Goal: Communication & Community: Participate in discussion

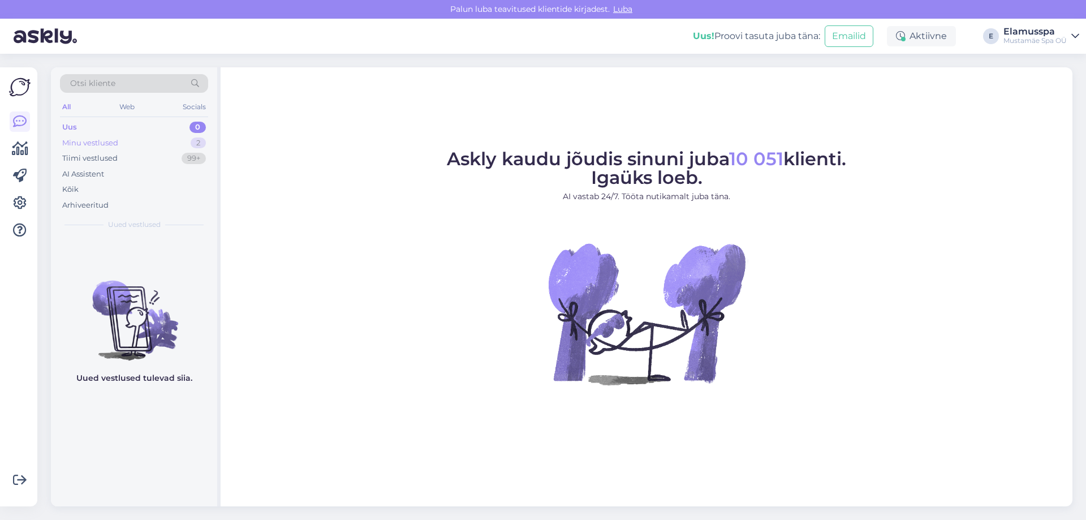
drag, startPoint x: 0, startPoint y: 0, endPoint x: 190, endPoint y: 139, distance: 235.1
click at [190, 139] on div "Minu vestlused 2" at bounding box center [134, 143] width 148 height 16
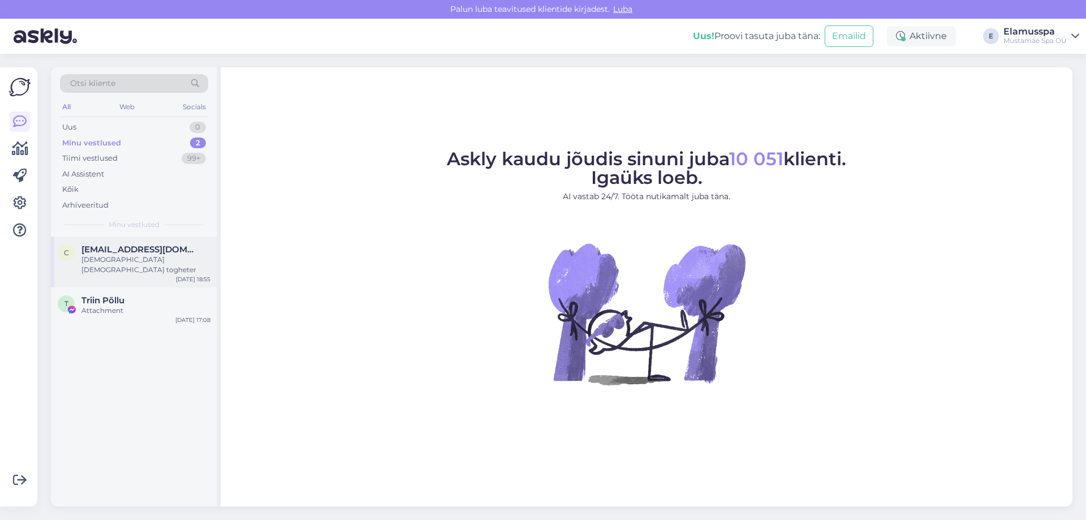
click at [148, 264] on div "[DEMOGRAPHIC_DATA] [DEMOGRAPHIC_DATA] togheter" at bounding box center [145, 264] width 129 height 20
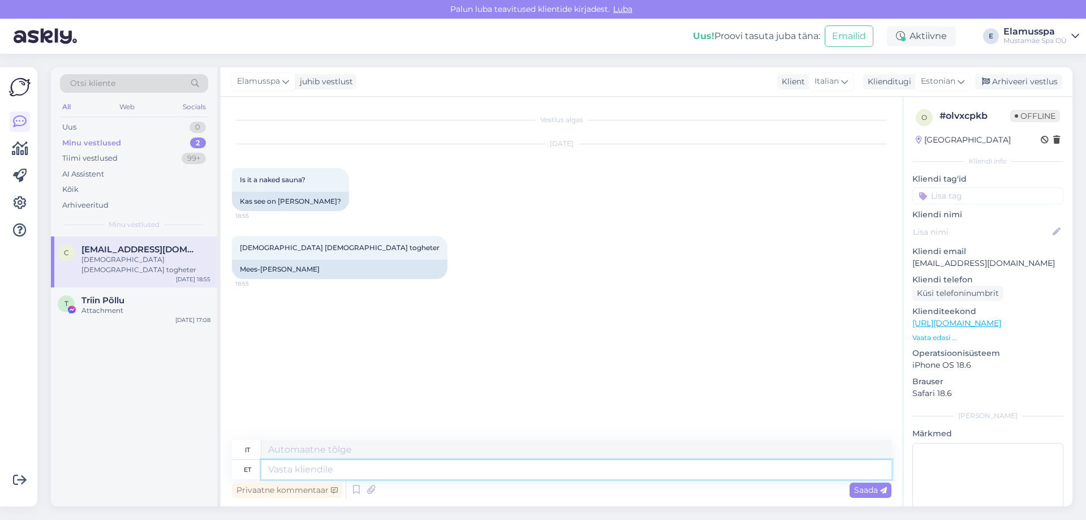
click at [366, 468] on textarea at bounding box center [576, 469] width 630 height 19
type textarea "t"
type textarea "Tere!"
type textarea "Ciao!"
type textarea "Tere! Sellist s"
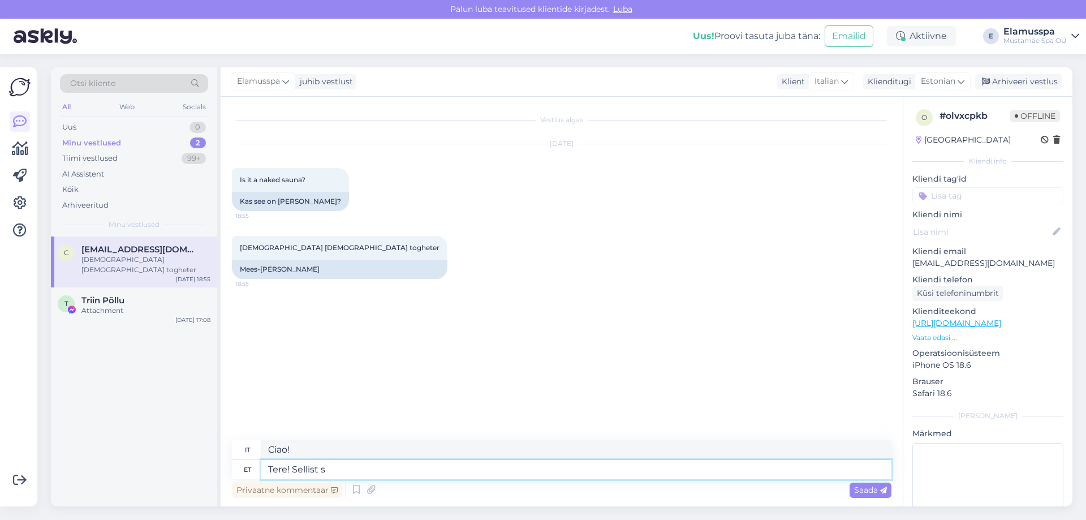
type textarea "Ciao! Tale"
type textarea "Tere! Sellist sauna"
type textarea "Ciao! Che sauna!"
type textarea "Tere! Sellist"
type textarea "Ciao! Tale"
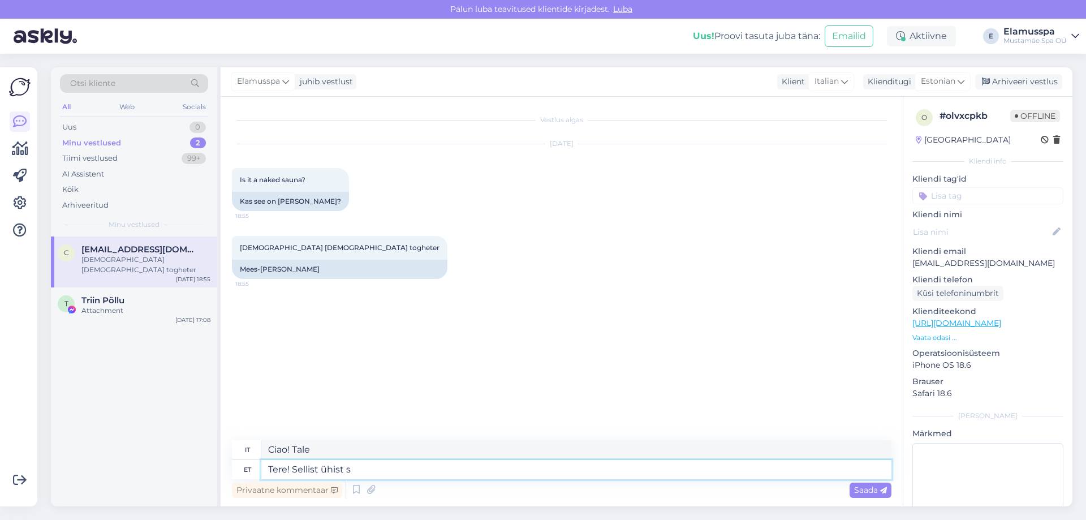
type textarea "Tere! Sellist ühist sa"
type textarea "Ciao! Un fatto così comune"
type textarea "Tere! Sellist ühist sauna m"
type textarea "Ciao! Una sauna davvero comune"
type textarea "Tere! Sellist ühist sauna meil"
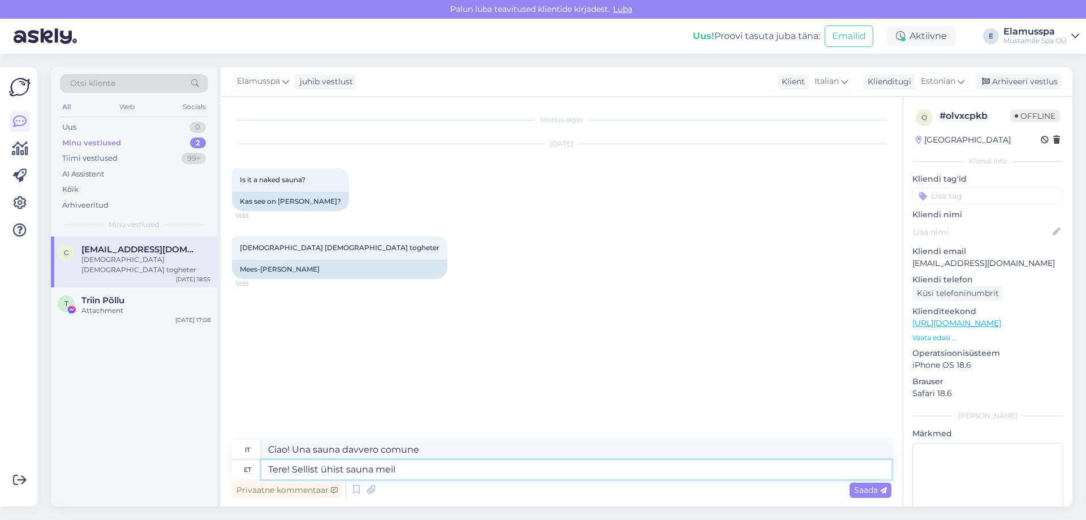
type textarea "Ciao! [GEOGRAPHIC_DATA] una sauna in comune"
type textarea "Tere! Sellist ühist sauna [PERSON_NAME]"
type textarea "Ciao! Non abbiamo una sauna comune."
type textarea "Tere! Sellist ühist sauna [PERSON_NAME] ole"
type textarea "Ciao! Non abbiamo una sauna condivisa."
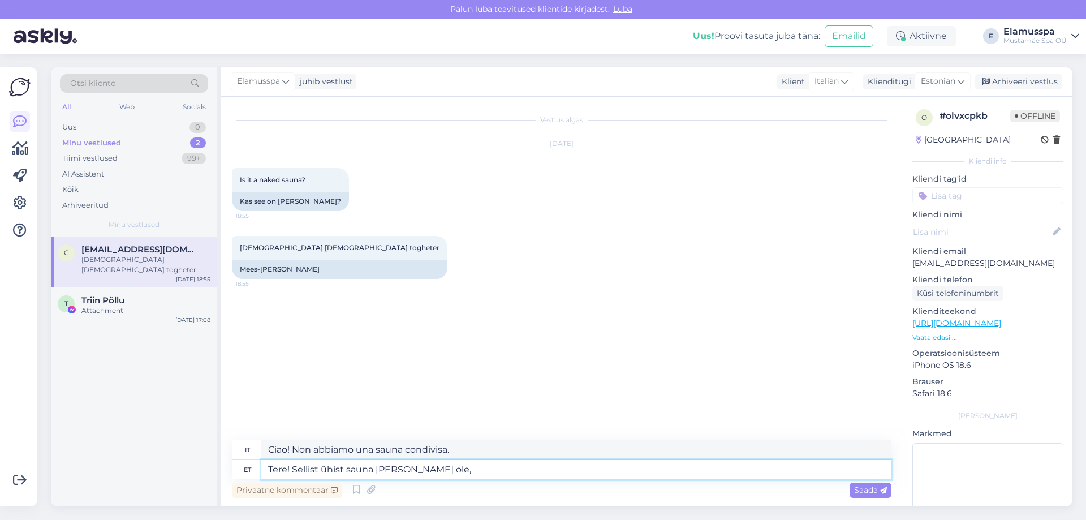
type textarea "Tere! Sellist ühist sauna [PERSON_NAME] ole,"
type textarea "Ciao! Non abbiamo una sauna così comune,"
type textarea "Tere! Sellist ühist sauna [PERSON_NAME] ole. :"
type textarea "Ciao! Non abbiamo una sauna condivisa."
type textarea "Tere! Sellist ühist sauna [PERSON_NAME] ole. :)"
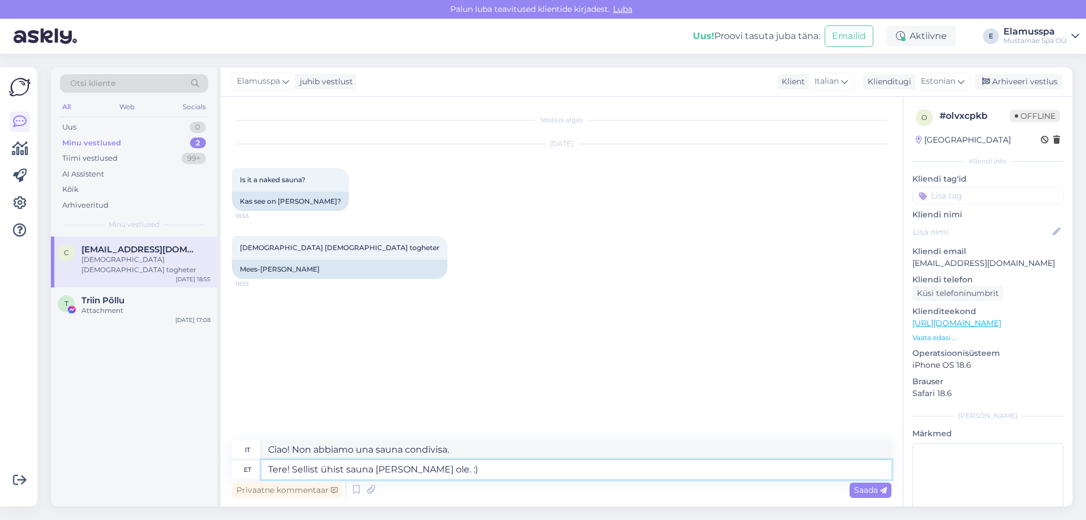
type textarea "Ciao! Non abbiamo una sauna così comune. :)"
type textarea "Tere! Sellist ühist sauna [PERSON_NAME] ole. :)"
click at [883, 490] on icon at bounding box center [883, 490] width 7 height 7
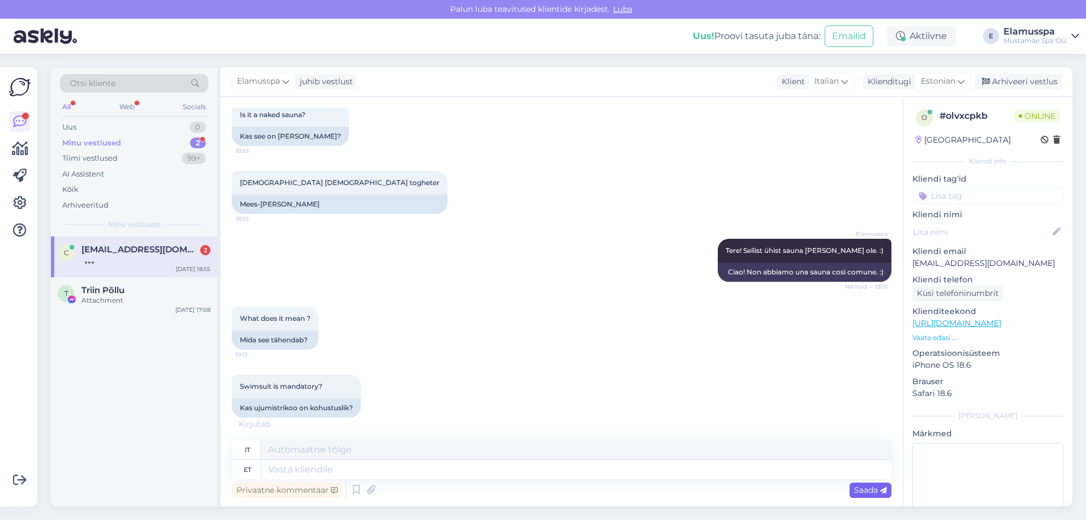
scroll to position [133, 0]
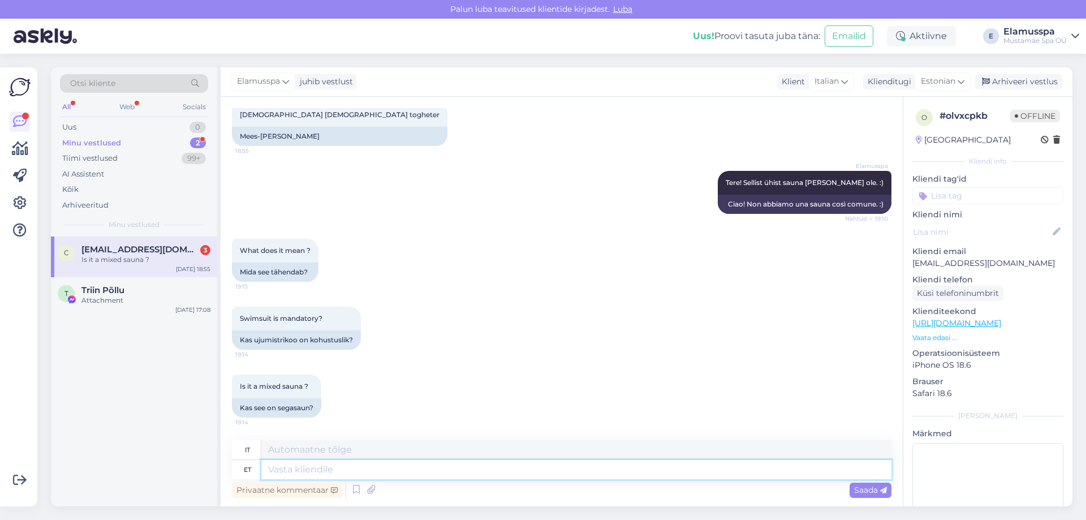
click at [376, 471] on textarea at bounding box center [576, 469] width 630 height 19
type textarea "Tere,"
type textarea "Ciao,"
type textarea "Tere, meie"
type textarea "Ciao, noi"
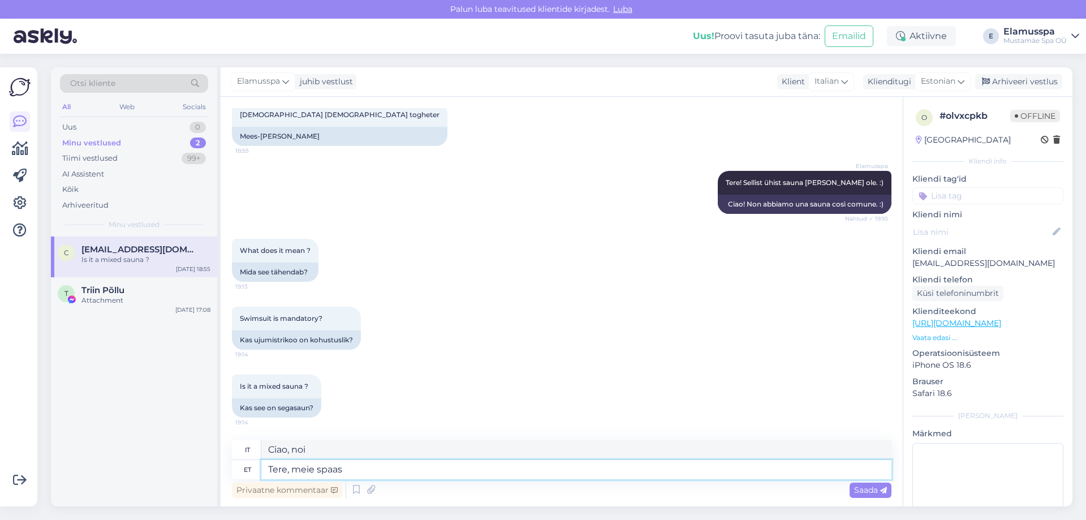
type textarea "Tere, meie spaas"
type textarea "Ciao, la nostra spa"
type textarea "Tere, meie spaas on u"
type textarea "Ciao, la nostra spa ha"
type textarea "Tere, meie spaas on ujumisriided ko"
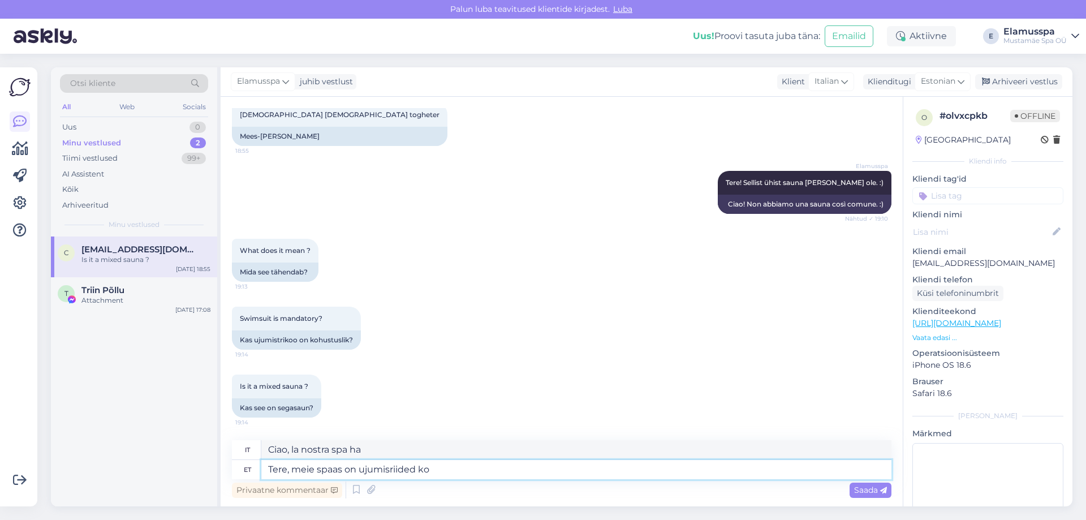
type textarea "[PERSON_NAME] nostra spa sono disponibili costumi da bagno."
type textarea "Tere, meie spaas on ujumisriided kohustusikud"
type textarea "[PERSON_NAME] nostra spa è obbligatorio indossare il costume da bagno."
type textarea "Tere, meie spaas on ujumisriided kohustusikud"
click at [867, 492] on span "Saada" at bounding box center [870, 490] width 33 height 10
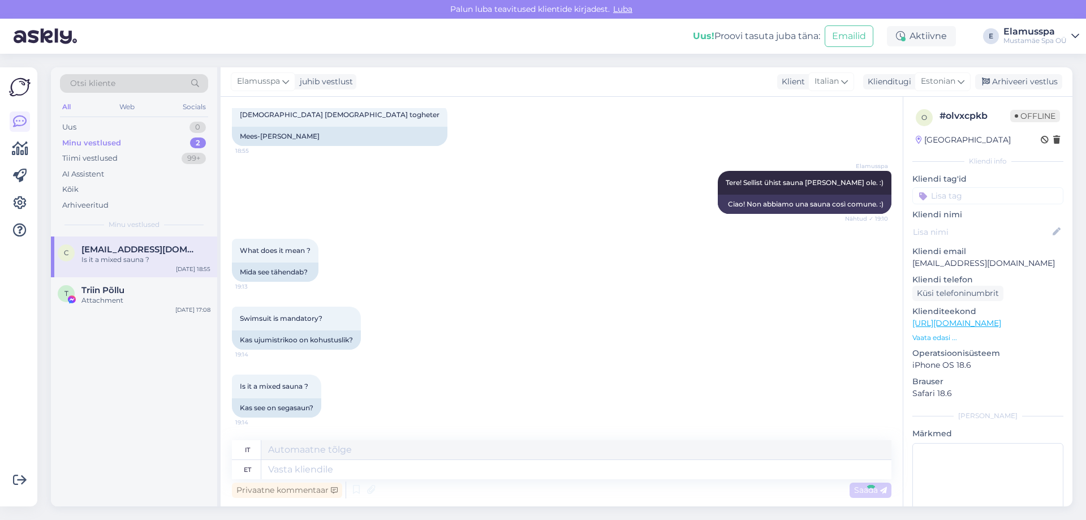
scroll to position [211, 0]
